Goal: Task Accomplishment & Management: Use online tool/utility

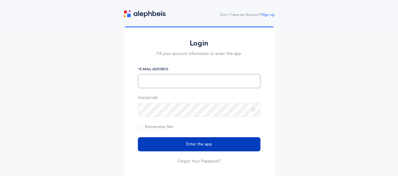
type input "[EMAIL_ADDRESS][PERSON_NAME][DOMAIN_NAME]"
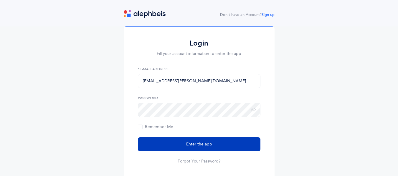
click at [181, 142] on button "Enter the app" at bounding box center [199, 145] width 123 height 14
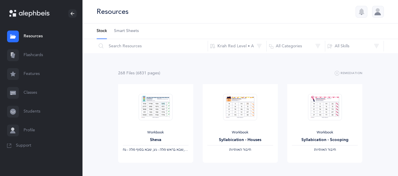
click at [29, 91] on link "Classes" at bounding box center [41, 93] width 83 height 19
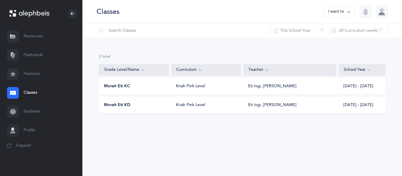
click at [149, 89] on div "Morah Eti KC" at bounding box center [134, 87] width 70 height 6
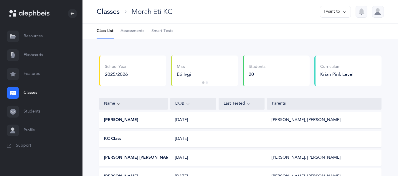
click at [166, 33] on span "Smart Tests" at bounding box center [162, 31] width 22 height 6
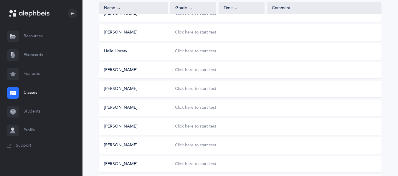
scroll to position [285, 0]
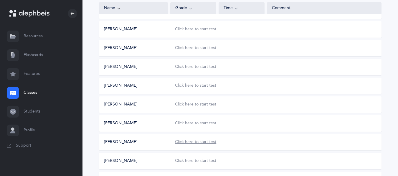
click at [206, 144] on div "Click here to start test" at bounding box center [195, 143] width 41 height 6
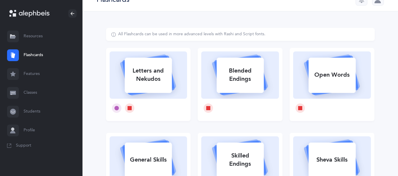
scroll to position [11, 0]
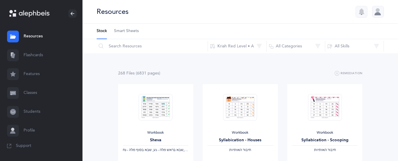
click at [28, 93] on link "Classes" at bounding box center [41, 93] width 83 height 19
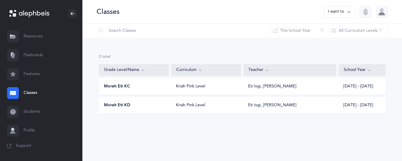
click at [117, 84] on span "Morah Eti KC" at bounding box center [117, 87] width 26 height 6
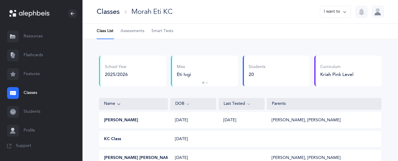
click at [164, 31] on span "Smart Tests" at bounding box center [162, 31] width 22 height 6
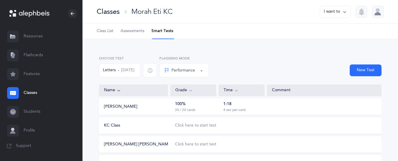
click at [377, 10] on div at bounding box center [378, 12] width 12 height 12
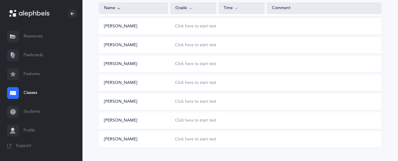
scroll to position [329, 0]
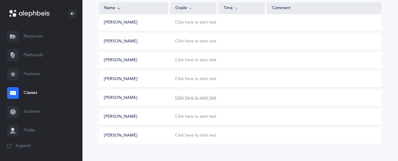
click at [199, 96] on div "Click here to start test" at bounding box center [195, 98] width 41 height 6
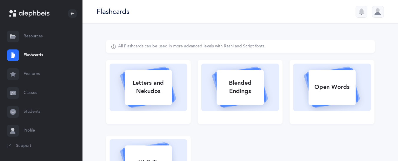
select select "single"
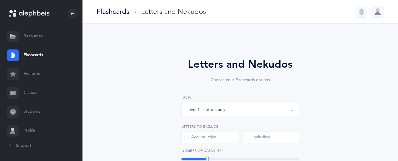
select select
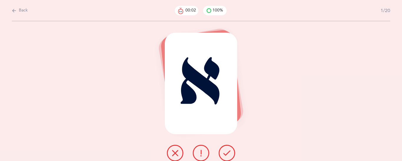
click at [226, 154] on icon at bounding box center [227, 153] width 7 height 7
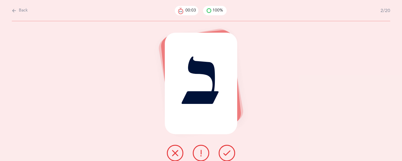
click at [226, 154] on icon at bounding box center [227, 153] width 7 height 7
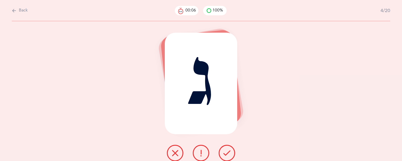
click at [226, 154] on icon at bounding box center [227, 153] width 7 height 7
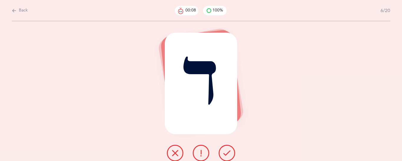
click at [226, 154] on icon at bounding box center [227, 153] width 7 height 7
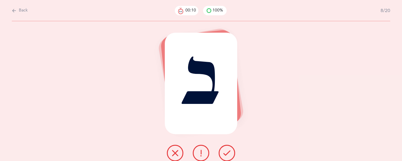
click at [226, 154] on icon at bounding box center [227, 153] width 7 height 7
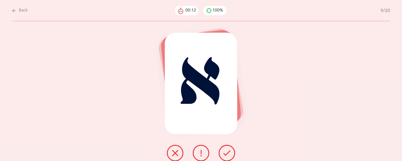
click at [226, 154] on icon at bounding box center [227, 153] width 7 height 7
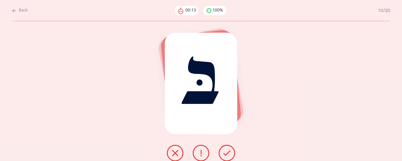
click at [226, 154] on icon at bounding box center [227, 153] width 7 height 7
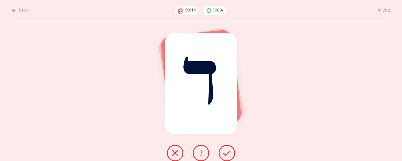
click at [226, 154] on icon at bounding box center [227, 153] width 7 height 7
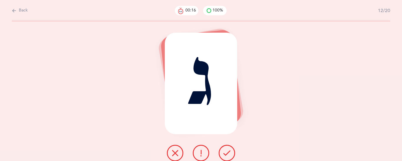
click at [226, 154] on icon at bounding box center [227, 153] width 7 height 7
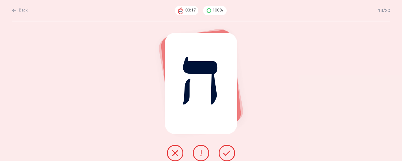
click at [226, 154] on icon at bounding box center [227, 153] width 7 height 7
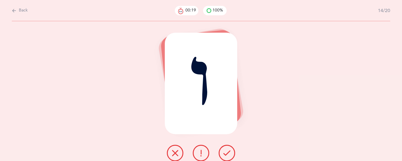
click at [226, 154] on icon at bounding box center [227, 153] width 7 height 7
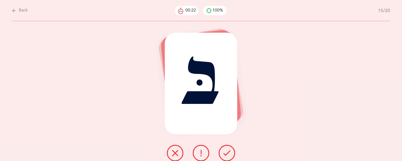
click at [225, 152] on icon at bounding box center [227, 153] width 7 height 7
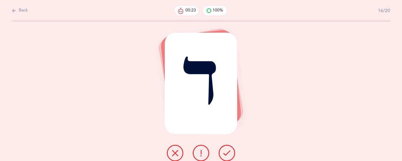
click at [225, 152] on icon at bounding box center [227, 153] width 7 height 7
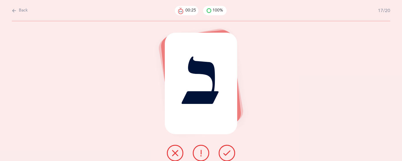
click at [225, 152] on icon at bounding box center [227, 153] width 7 height 7
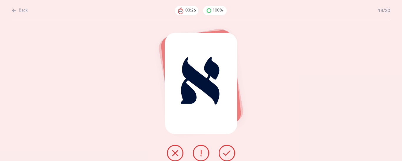
click at [225, 152] on icon at bounding box center [227, 153] width 7 height 7
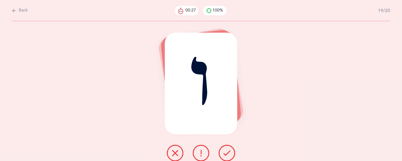
click at [225, 152] on icon at bounding box center [227, 153] width 7 height 7
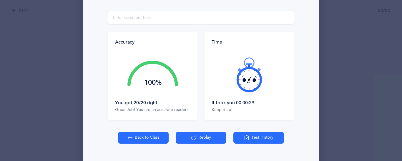
scroll to position [119, 0]
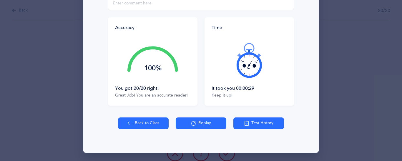
click at [151, 125] on button "Back to Class" at bounding box center [143, 124] width 51 height 12
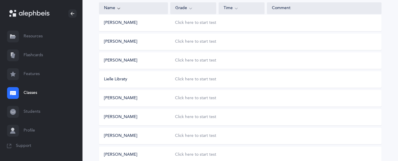
scroll to position [218, 0]
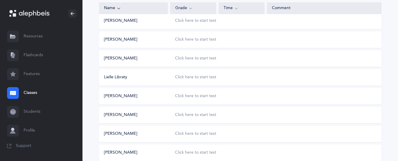
click at [195, 131] on div "[PERSON_NAME] Click here to start test" at bounding box center [240, 134] width 283 height 17
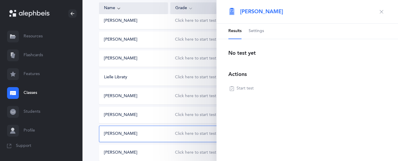
click at [195, 131] on div "Yehuda Novick Click here to start test" at bounding box center [240, 134] width 283 height 17
click at [193, 133] on div "Click here to start test" at bounding box center [195, 134] width 41 height 6
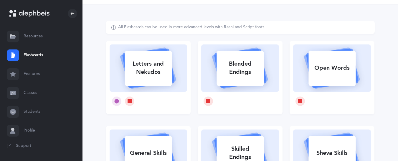
scroll to position [7, 0]
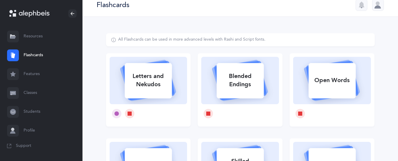
click at [34, 93] on link "Classes" at bounding box center [41, 93] width 83 height 19
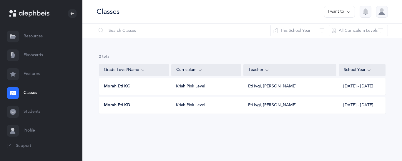
click at [128, 85] on span "Morah Eti KC" at bounding box center [117, 87] width 26 height 6
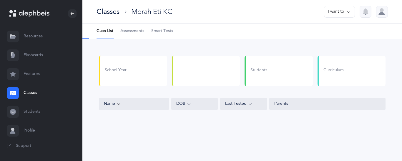
click at [128, 85] on div "School Year" at bounding box center [133, 71] width 68 height 31
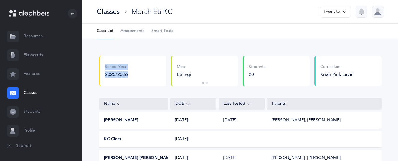
click at [165, 29] on span "Smart Tests" at bounding box center [162, 31] width 22 height 6
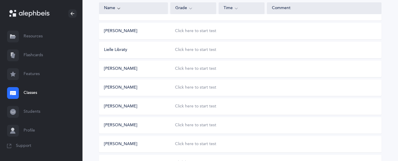
scroll to position [243, 0]
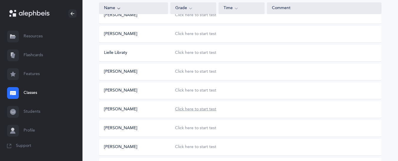
click at [192, 107] on div "Click here to start test" at bounding box center [195, 110] width 41 height 6
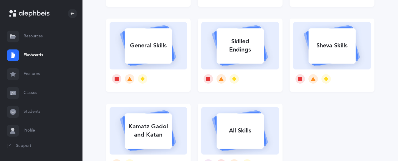
scroll to position [32, 0]
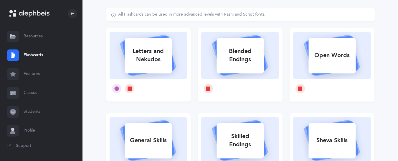
click at [29, 92] on link "Classes" at bounding box center [41, 93] width 83 height 19
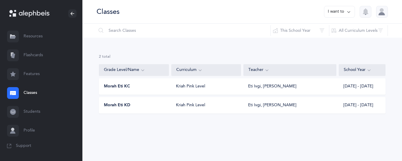
click at [111, 84] on span "Morah Eti KC" at bounding box center [117, 87] width 26 height 6
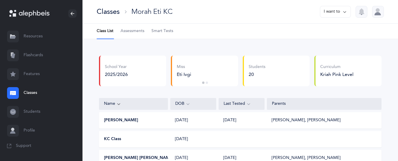
click at [160, 32] on span "Smart Tests" at bounding box center [162, 31] width 22 height 6
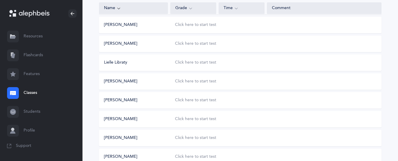
scroll to position [237, 0]
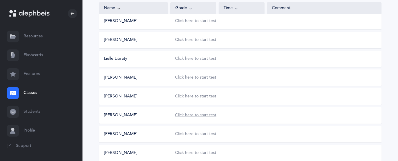
click at [206, 118] on div "Click here to start test" at bounding box center [195, 116] width 41 height 6
